Goal: Information Seeking & Learning: Learn about a topic

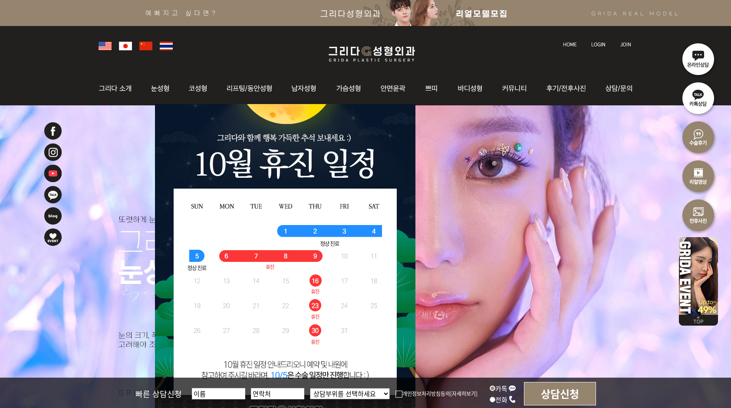
click at [148, 44] on img at bounding box center [145, 46] width 13 height 9
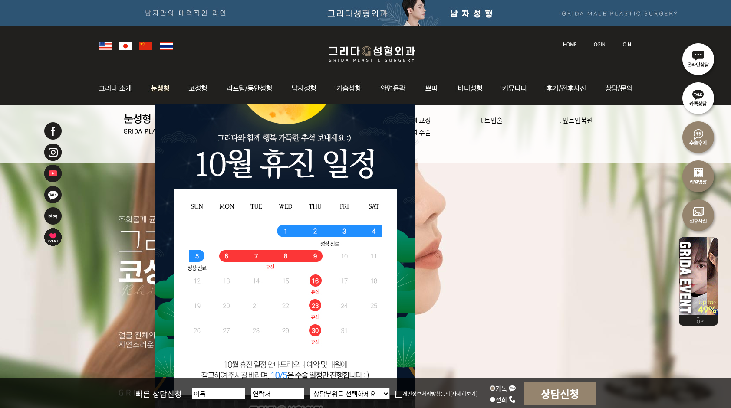
click at [162, 91] on img at bounding box center [160, 89] width 39 height 34
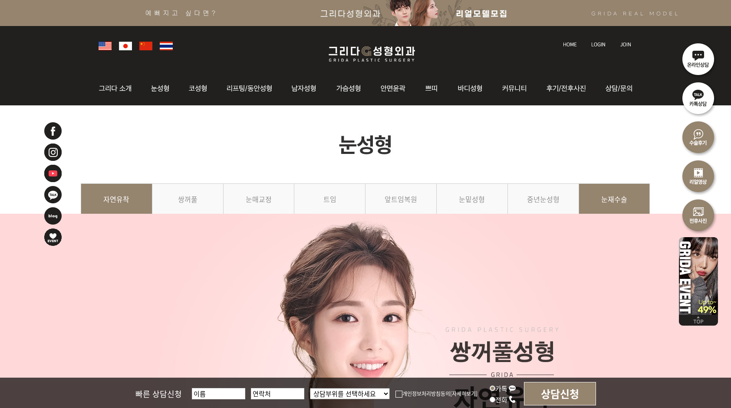
click at [622, 205] on link "눈재수술" at bounding box center [614, 203] width 71 height 39
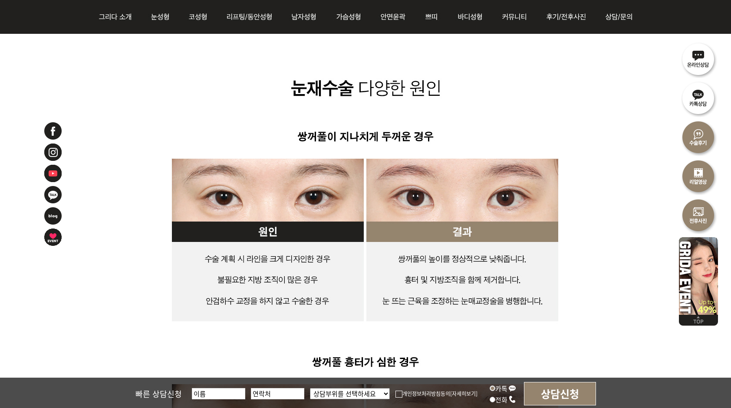
scroll to position [1388, 0]
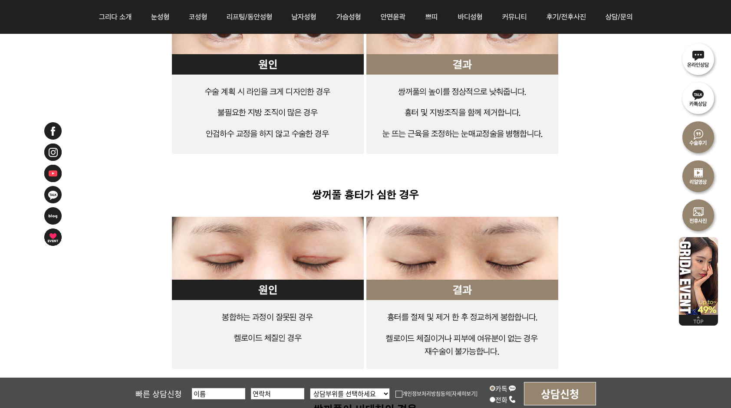
scroll to position [1562, 0]
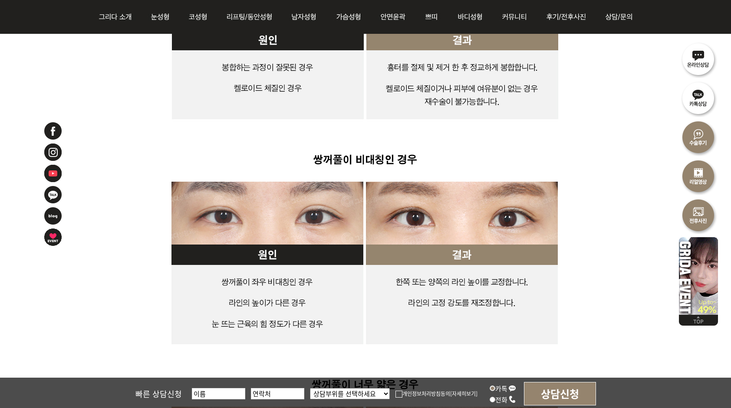
scroll to position [1822, 0]
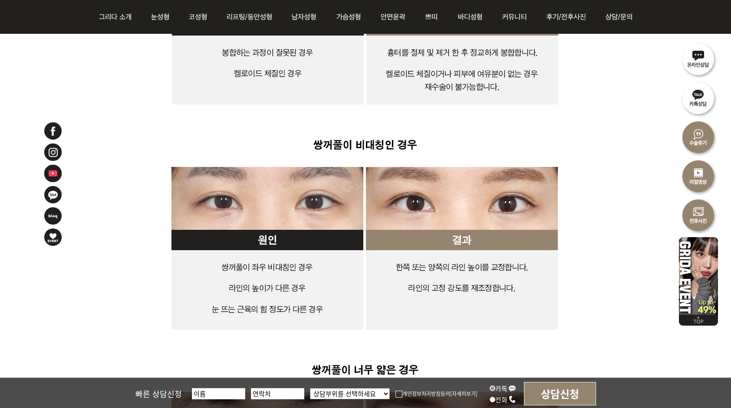
click at [565, 321] on img at bounding box center [366, 258] width 570 height 2148
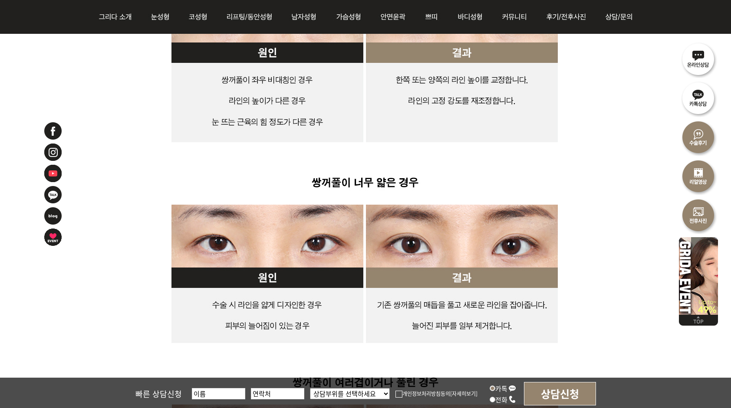
scroll to position [2039, 0]
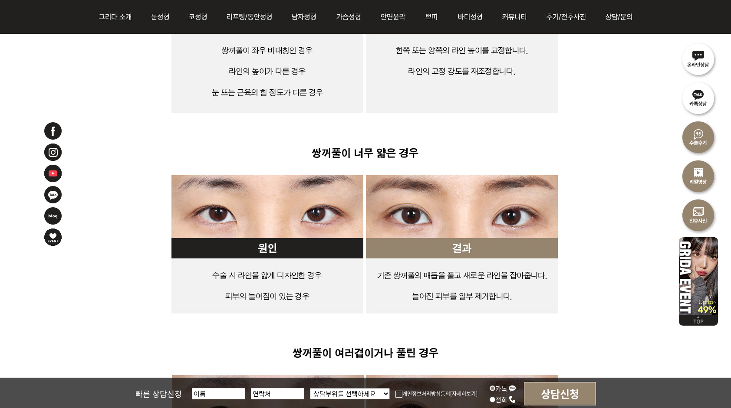
click at [549, 314] on img at bounding box center [366, 41] width 570 height 2148
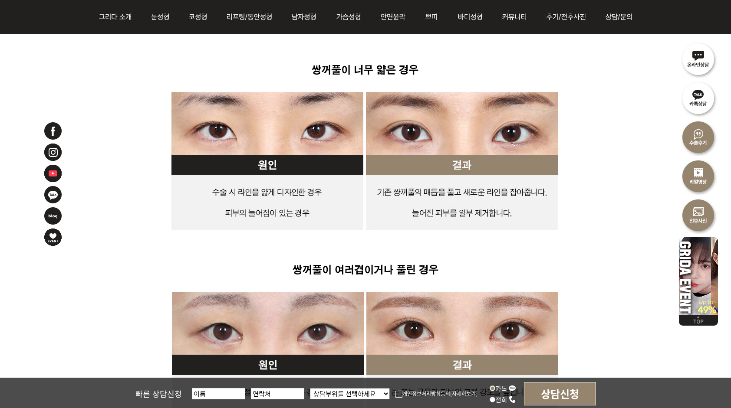
scroll to position [2213, 0]
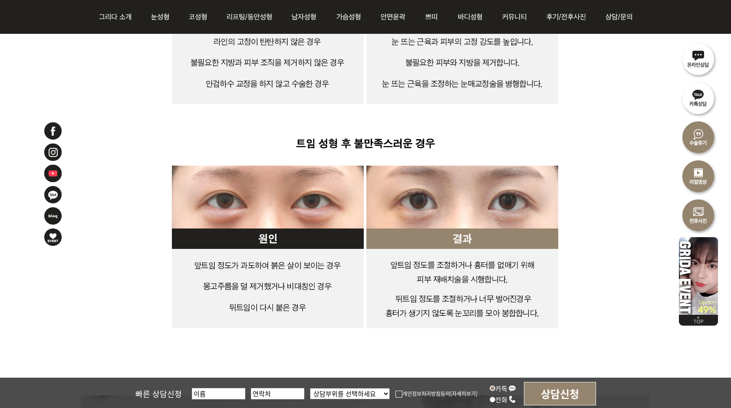
scroll to position [2516, 0]
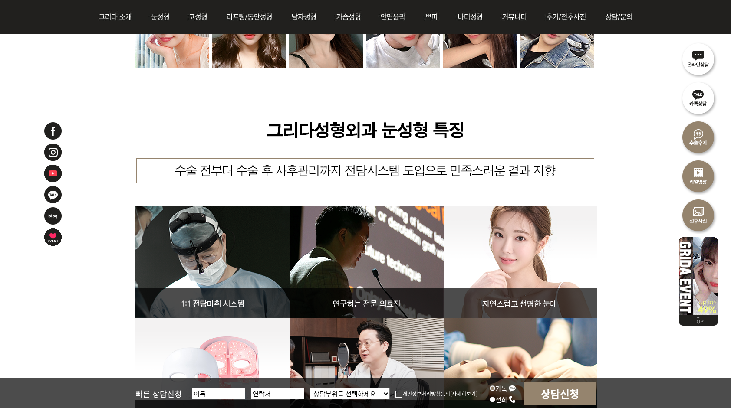
scroll to position [3514, 0]
